Goal: Information Seeking & Learning: Learn about a topic

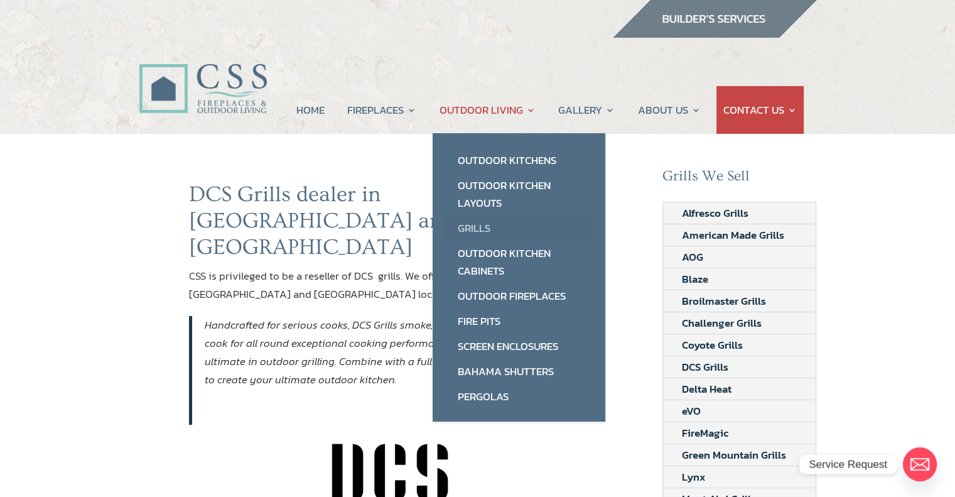
click at [477, 226] on link "Grills" at bounding box center [519, 227] width 148 height 25
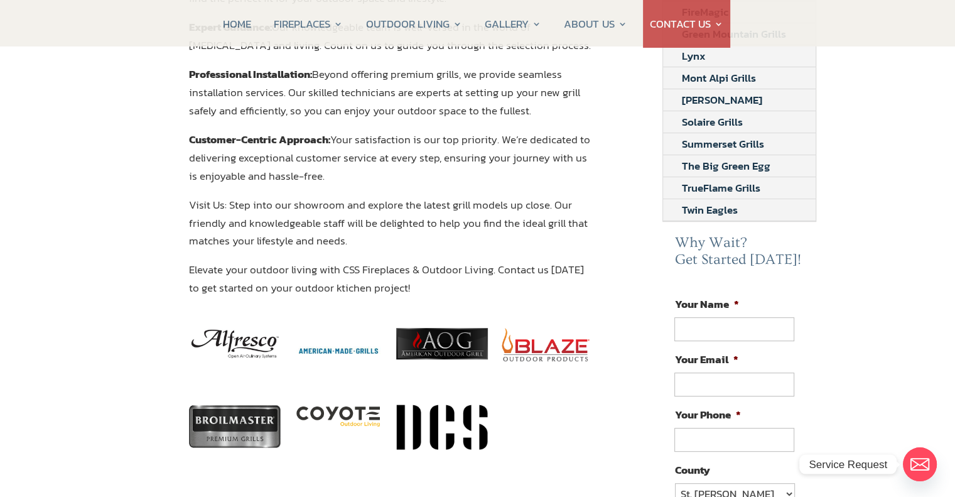
scroll to position [440, 0]
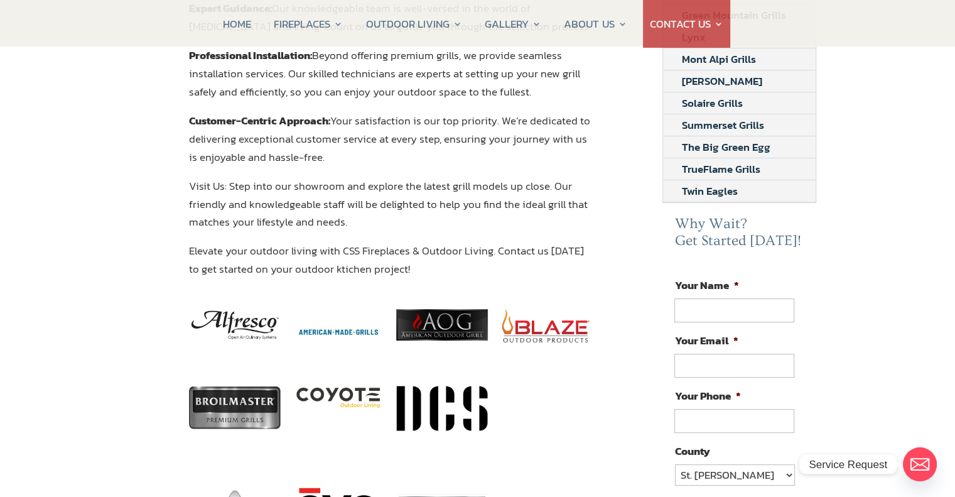
click at [334, 386] on img at bounding box center [339, 397] width 92 height 23
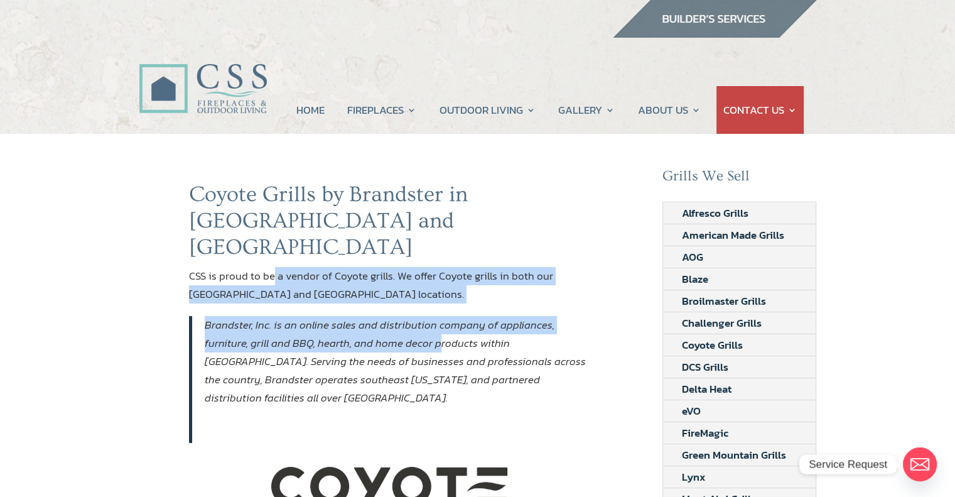
drag, startPoint x: 274, startPoint y: 249, endPoint x: 390, endPoint y: 324, distance: 138.2
click at [390, 324] on div "Coyote Grills by Brandster in Jacksonville and Ormond Beach CSS is proud to be …" at bounding box center [390, 312] width 403 height 261
click at [390, 324] on p "Brandster, Inc. is an online sales and distribution company of appliances, furn…" at bounding box center [399, 361] width 388 height 91
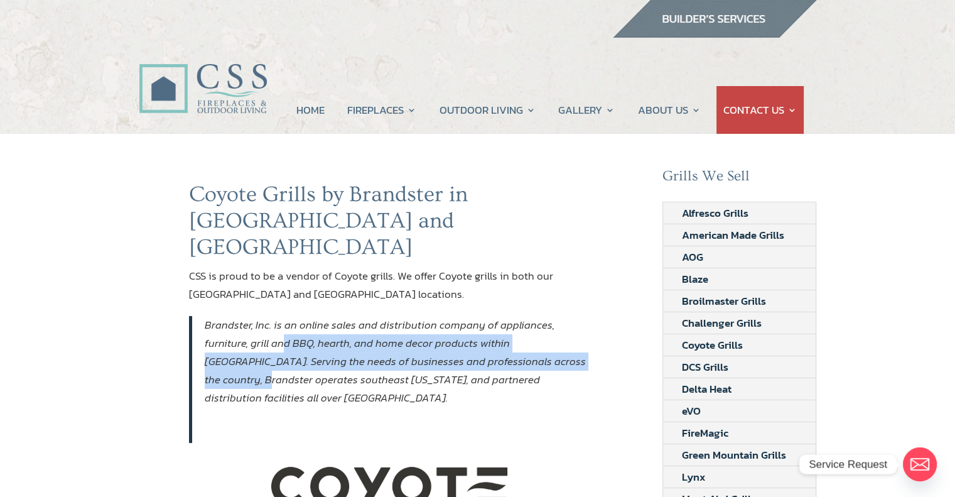
drag, startPoint x: 246, startPoint y: 318, endPoint x: 501, endPoint y: 339, distance: 255.8
click at [501, 339] on em "Brandster, Inc. is an online sales and distribution company of appliances, furn…" at bounding box center [395, 361] width 381 height 89
click at [702, 366] on link "DCS Grills" at bounding box center [705, 366] width 84 height 21
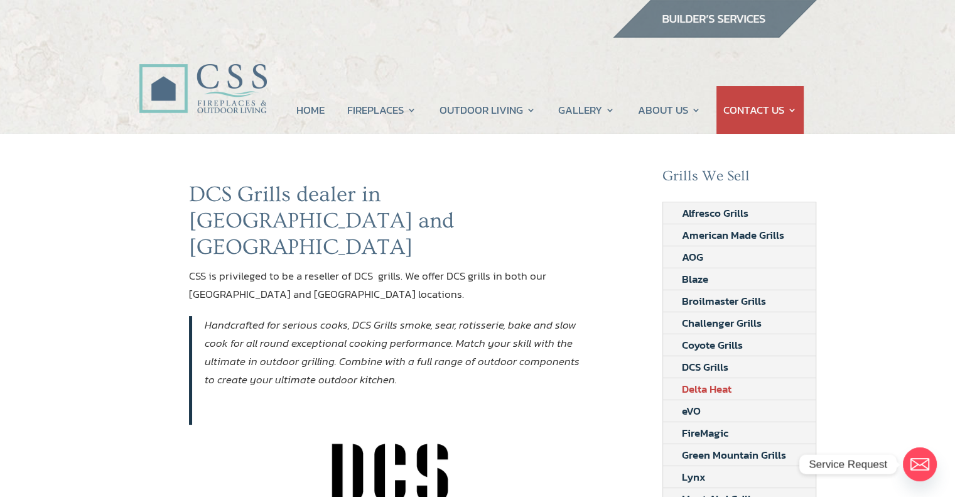
click at [695, 389] on link "Delta Heat" at bounding box center [706, 388] width 87 height 21
